Goal: Obtain resource: Obtain resource

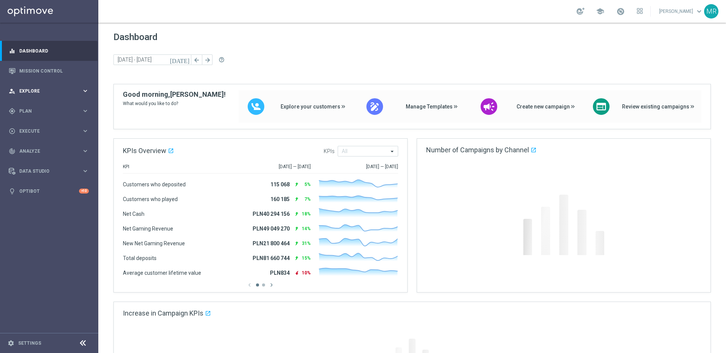
click at [48, 84] on div "person_search Explore keyboard_arrow_right" at bounding box center [49, 91] width 98 height 20
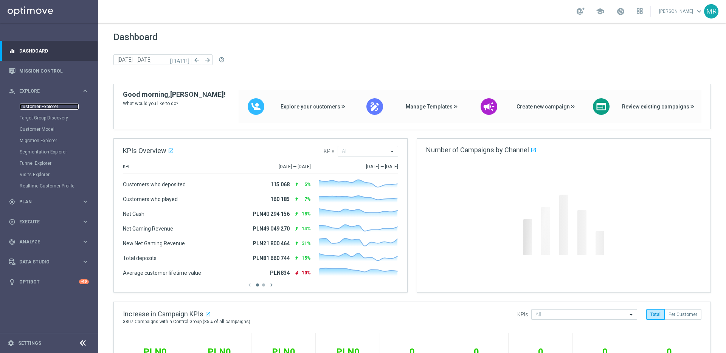
click at [52, 105] on link "Customer Explorer" at bounding box center [49, 107] width 59 height 6
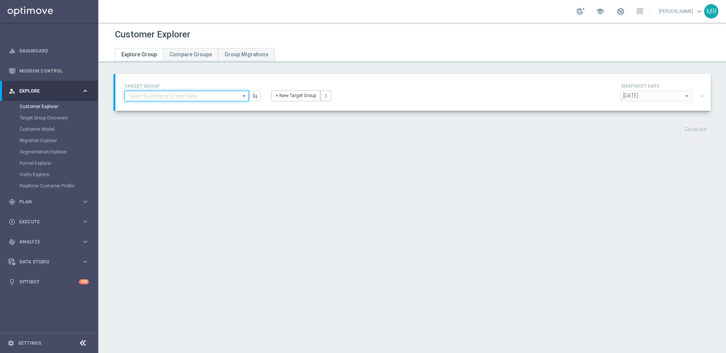
click at [223, 93] on input at bounding box center [186, 96] width 124 height 11
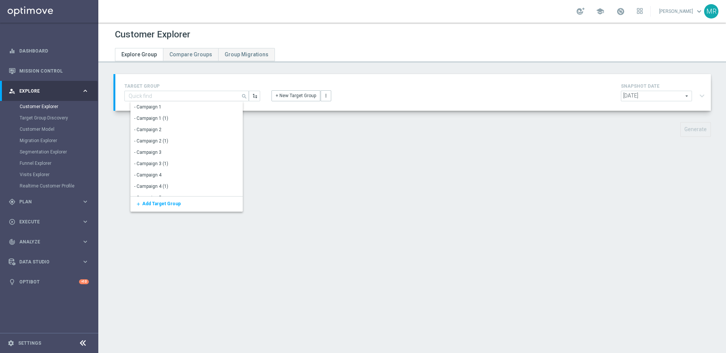
click at [279, 76] on div "TARGET GROUP search Show Selected 0 of 6931 - Campaign 1" at bounding box center [412, 92] width 595 height 37
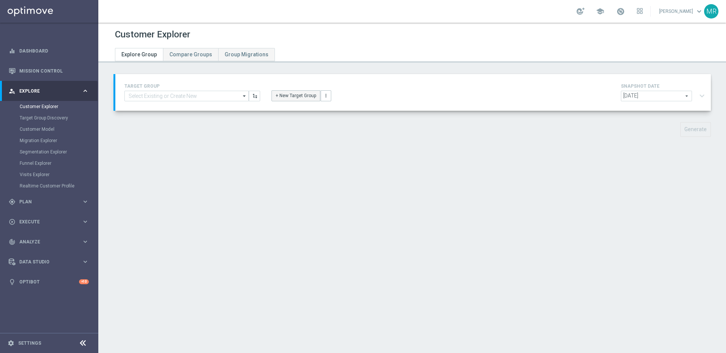
click at [288, 95] on button "+ New Target Group" at bounding box center [295, 95] width 49 height 11
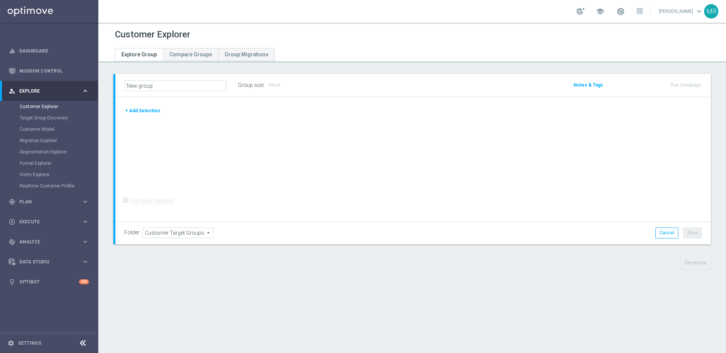
click at [152, 108] on button "+ Add Selection" at bounding box center [142, 111] width 36 height 8
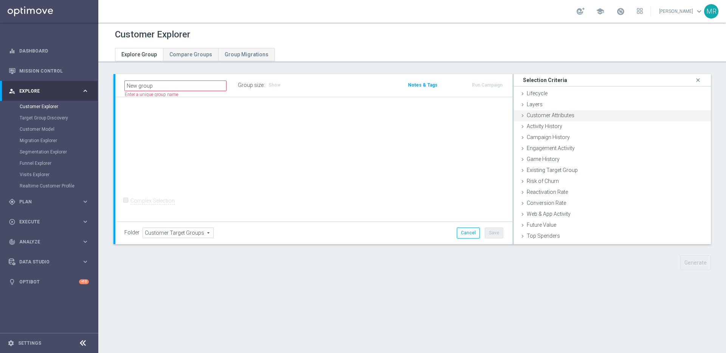
click at [537, 116] on span "Customer Attributes" at bounding box center [551, 115] width 48 height 6
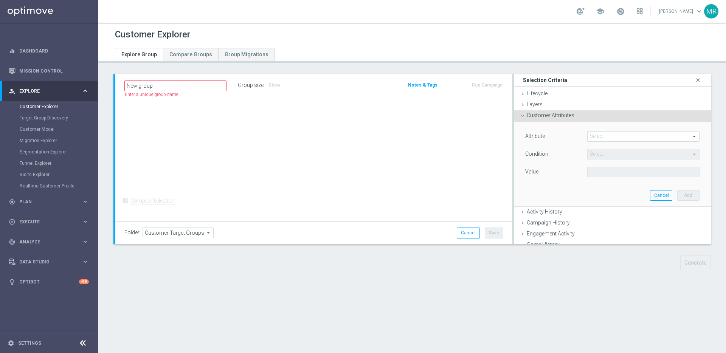
click at [608, 138] on span at bounding box center [643, 137] width 112 height 10
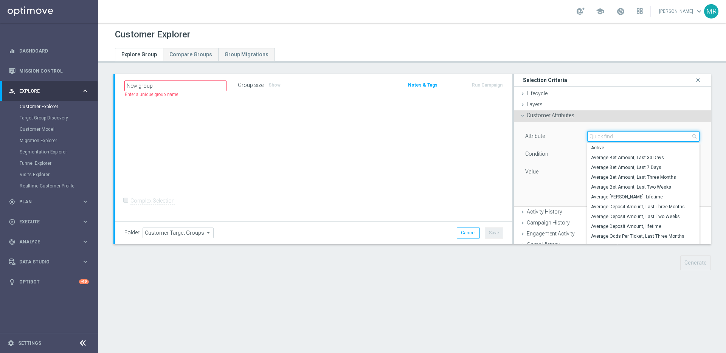
click at [608, 138] on input "search" at bounding box center [643, 136] width 112 height 11
paste input "1710495, 1295080, 620266, 863809, 894283, 1173023, 1902410, 1371393, 1045156, 1…"
type input "1710495, 1295080, 620266, 863809, 894283, 1173023, 1902410, 1371393, 1045156, 1…"
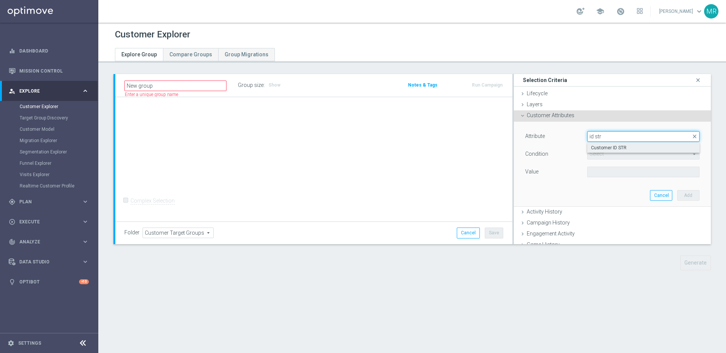
type input "id str"
click at [623, 147] on span "Customer ID STR" at bounding box center [643, 148] width 105 height 6
type input "Customer ID STR"
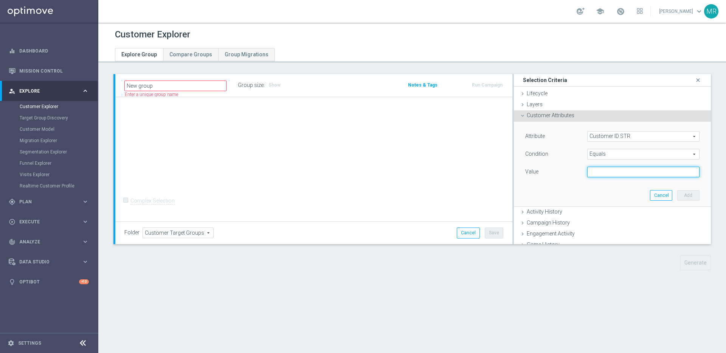
click at [617, 173] on input "text" at bounding box center [643, 172] width 112 height 11
click at [626, 158] on span "Equals" at bounding box center [643, 154] width 112 height 10
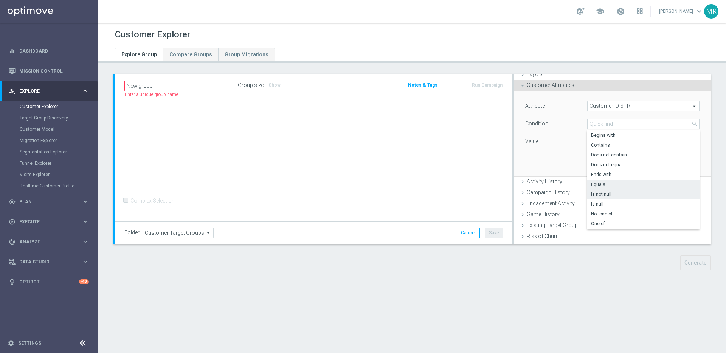
scroll to position [36, 0]
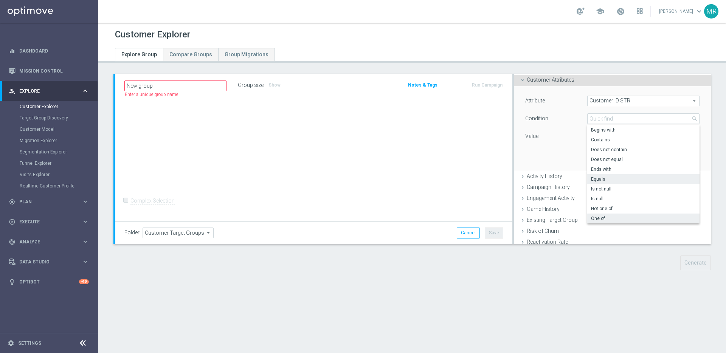
click at [613, 217] on span "One of" at bounding box center [643, 218] width 105 height 6
type input "One of"
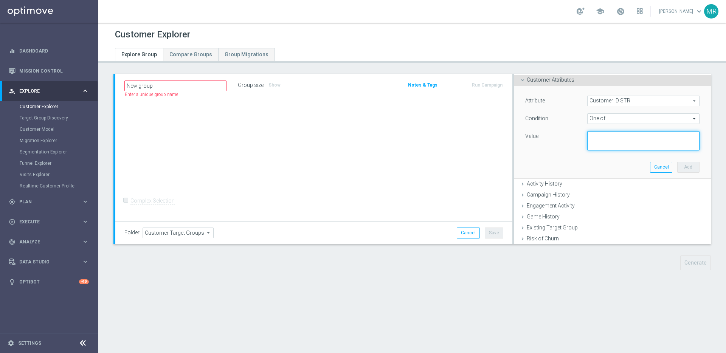
click at [627, 148] on textarea at bounding box center [643, 141] width 112 height 20
paste textarea "1710495, 1295080, 620266, 863809, 894283, 1173023, 1902410, 1371393, 1045156, 1…"
type textarea "1710495, 1295080, 620266, 863809, 894283, 1173023, 1902410, 1371393, 1045156, 1…"
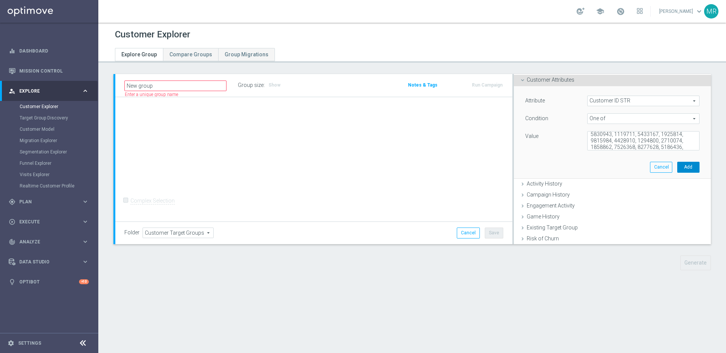
click at [679, 162] on button "Add" at bounding box center [688, 167] width 22 height 11
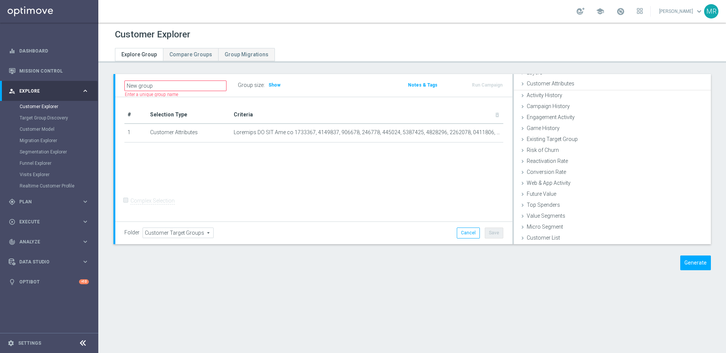
scroll to position [31, 0]
click at [699, 266] on button "Generate" at bounding box center [695, 263] width 31 height 15
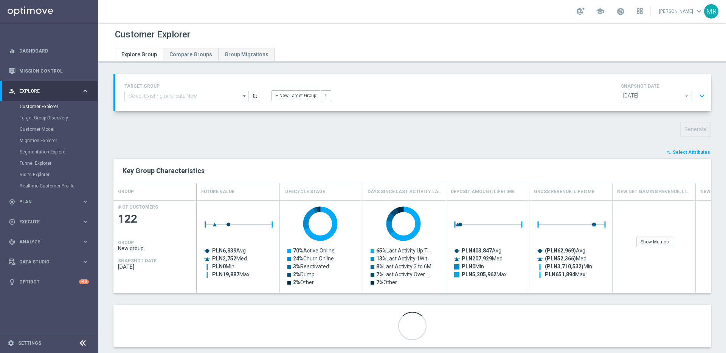
scroll to position [13, 0]
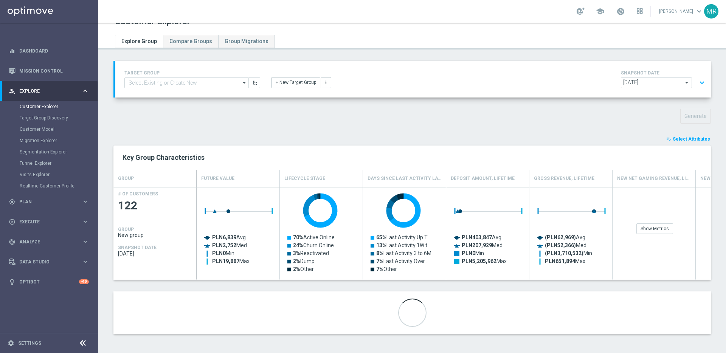
click at [679, 144] on div "playlist_add_check Select Attributes Key Group Characteristics GROUP Future Val…" at bounding box center [411, 234] width 597 height 199
click at [685, 138] on span "Select Attributes" at bounding box center [690, 138] width 37 height 5
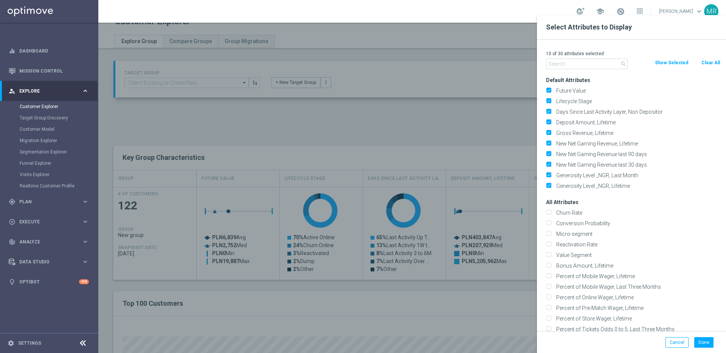
click at [709, 60] on button "Clear All" at bounding box center [710, 63] width 20 height 8
checkbox input "false"
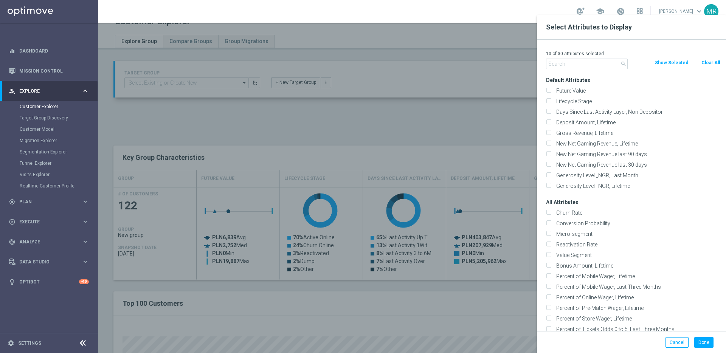
checkbox input "false"
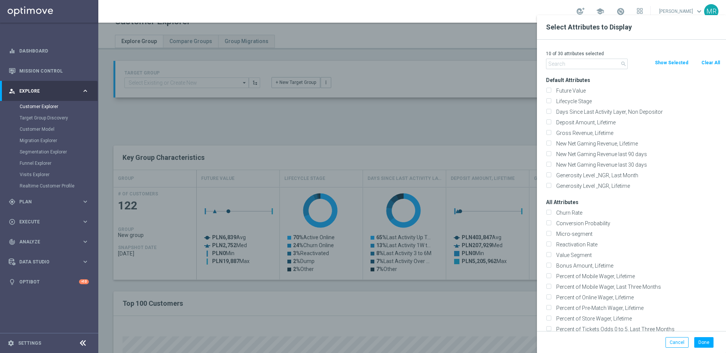
checkbox input "false"
click at [584, 64] on input "text" at bounding box center [587, 64] width 82 height 11
click at [579, 131] on label "Gross Revenue, Lifetime" at bounding box center [636, 133] width 167 height 7
click at [551, 132] on input "Gross Revenue, Lifetime" at bounding box center [548, 134] width 5 height 5
checkbox input "true"
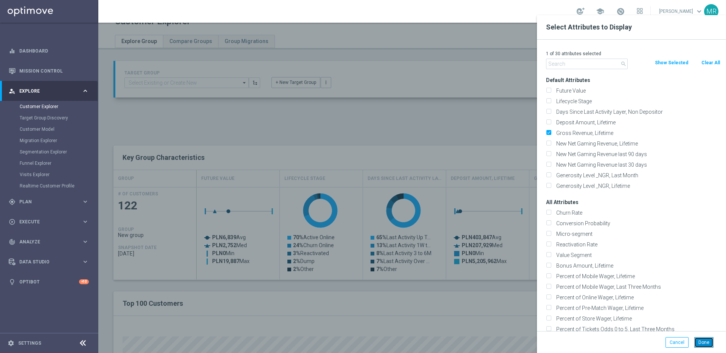
click at [707, 339] on button "Done" at bounding box center [703, 342] width 19 height 11
type input "Search"
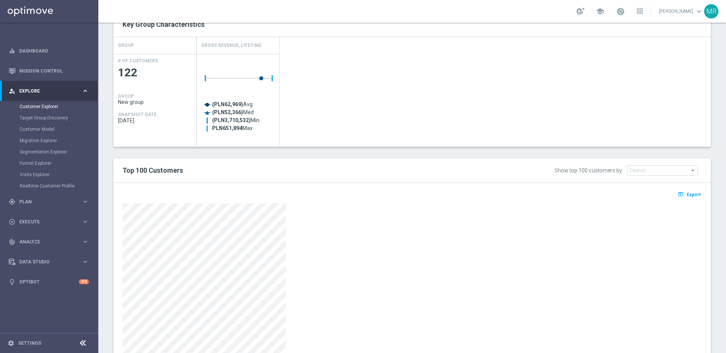
scroll to position [180, 0]
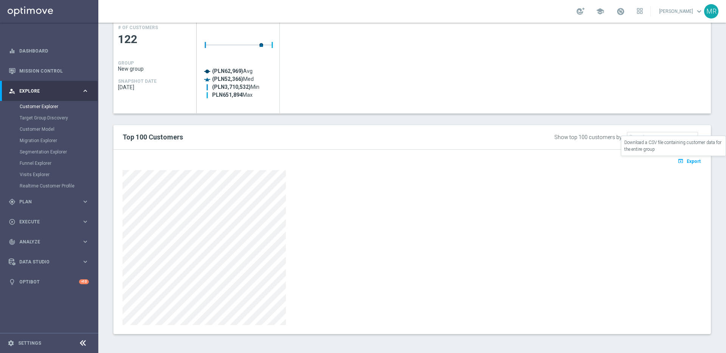
click at [693, 162] on span "Export" at bounding box center [693, 161] width 14 height 5
click at [686, 163] on button "open_in_browser Export" at bounding box center [688, 161] width 25 height 10
